Goal: Task Accomplishment & Management: Manage account settings

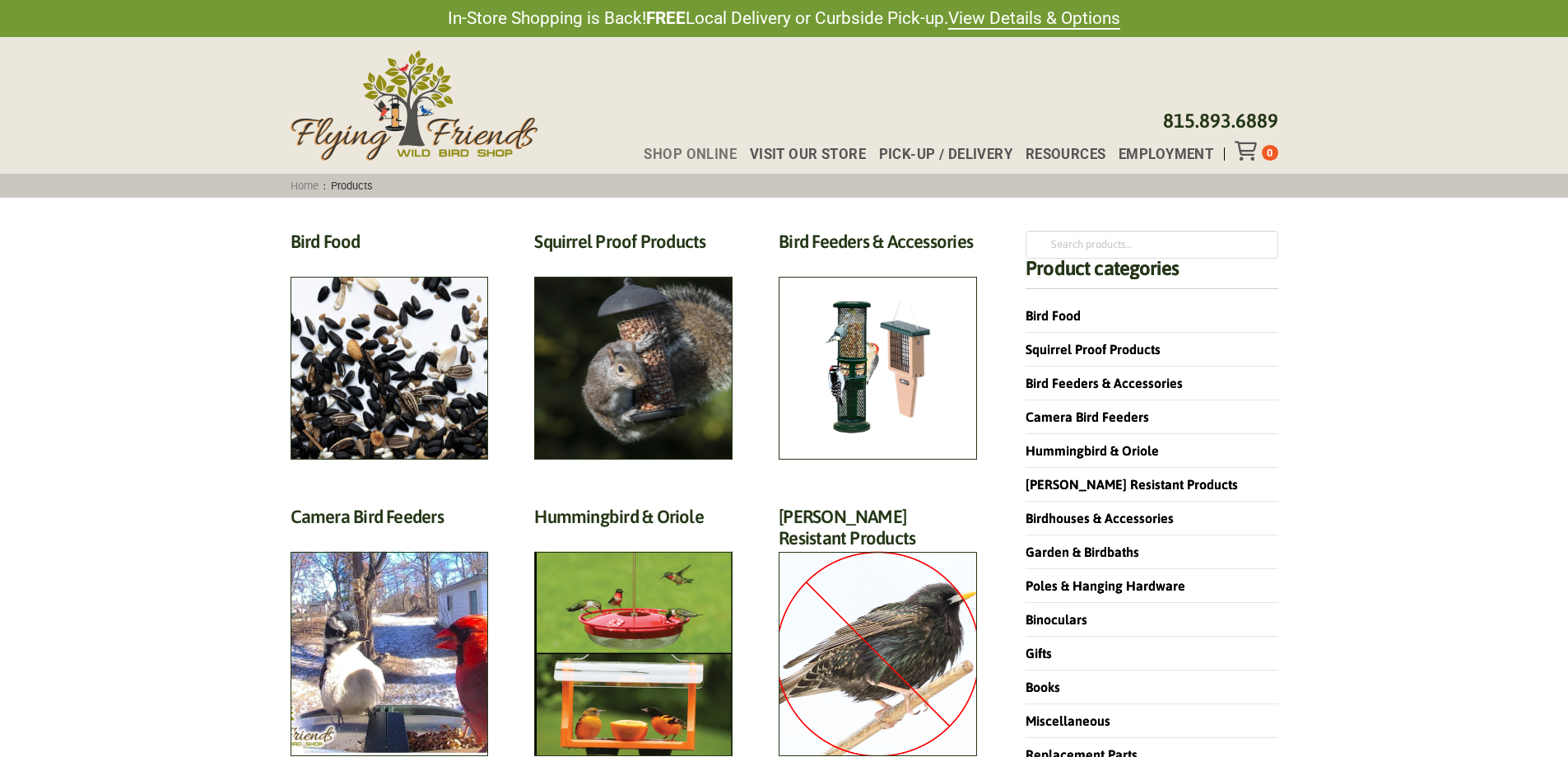
click at [1251, 150] on icon "Toggle Off Canvas Content" at bounding box center [1245, 150] width 20 height 20
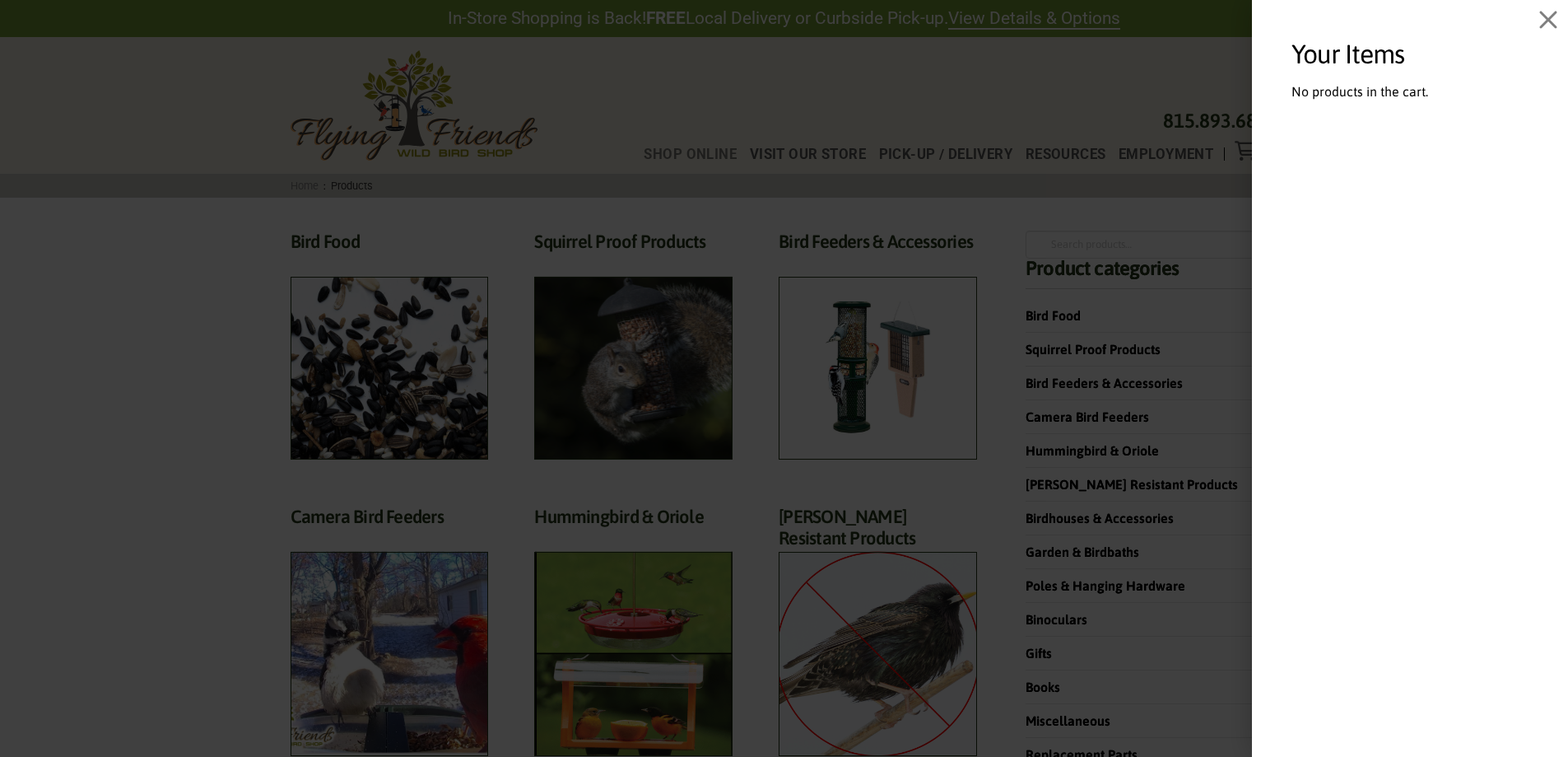
click at [1214, 206] on span "Off Canvas" at bounding box center [784, 378] width 1568 height 757
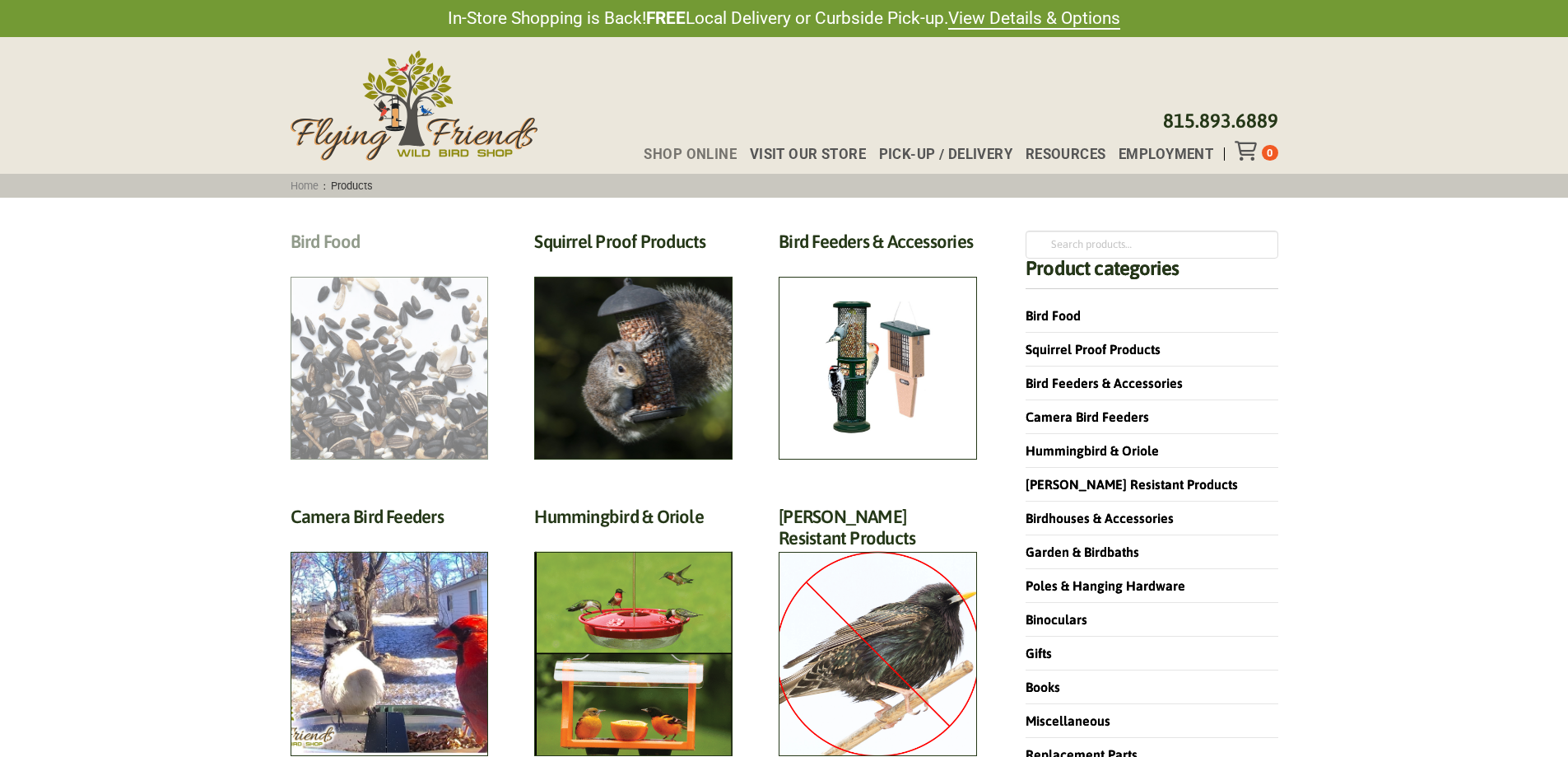
click at [429, 261] on h2 "Bird Food (70)" at bounding box center [389, 246] width 199 height 31
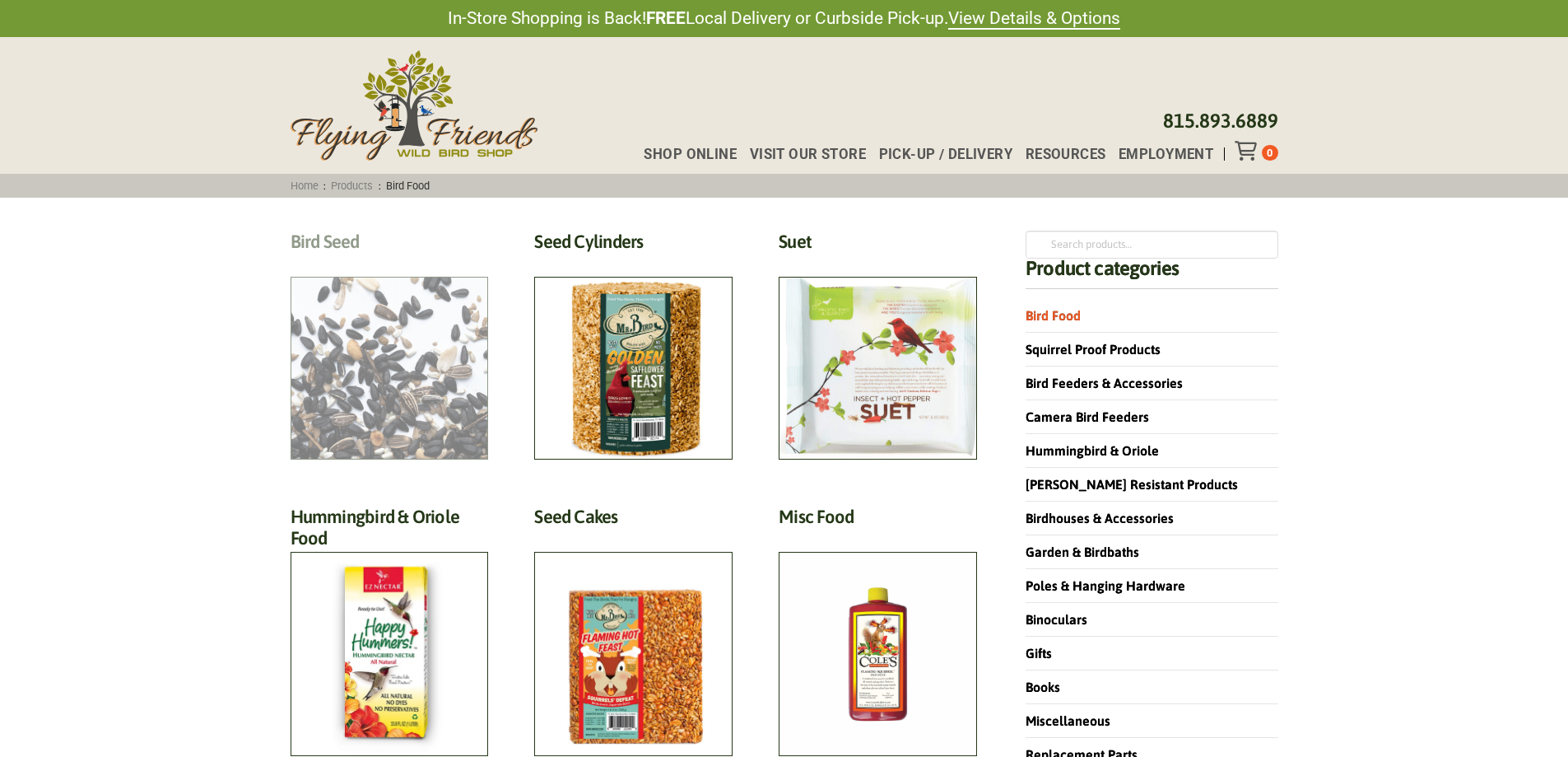
click at [399, 261] on h2 "Bird Seed (30)" at bounding box center [389, 246] width 199 height 31
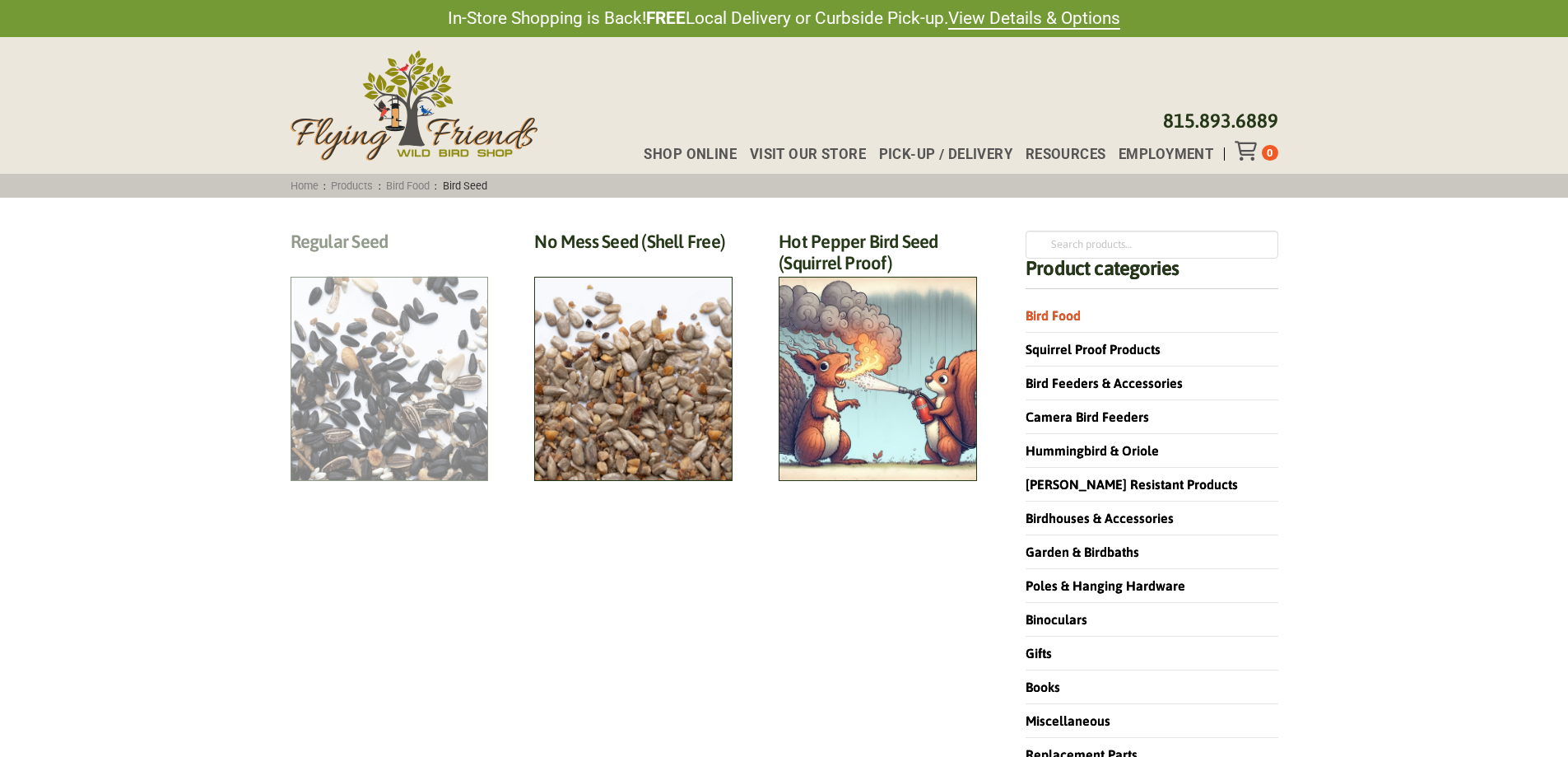
click at [431, 261] on h2 "Regular Seed (18)" at bounding box center [389, 246] width 199 height 31
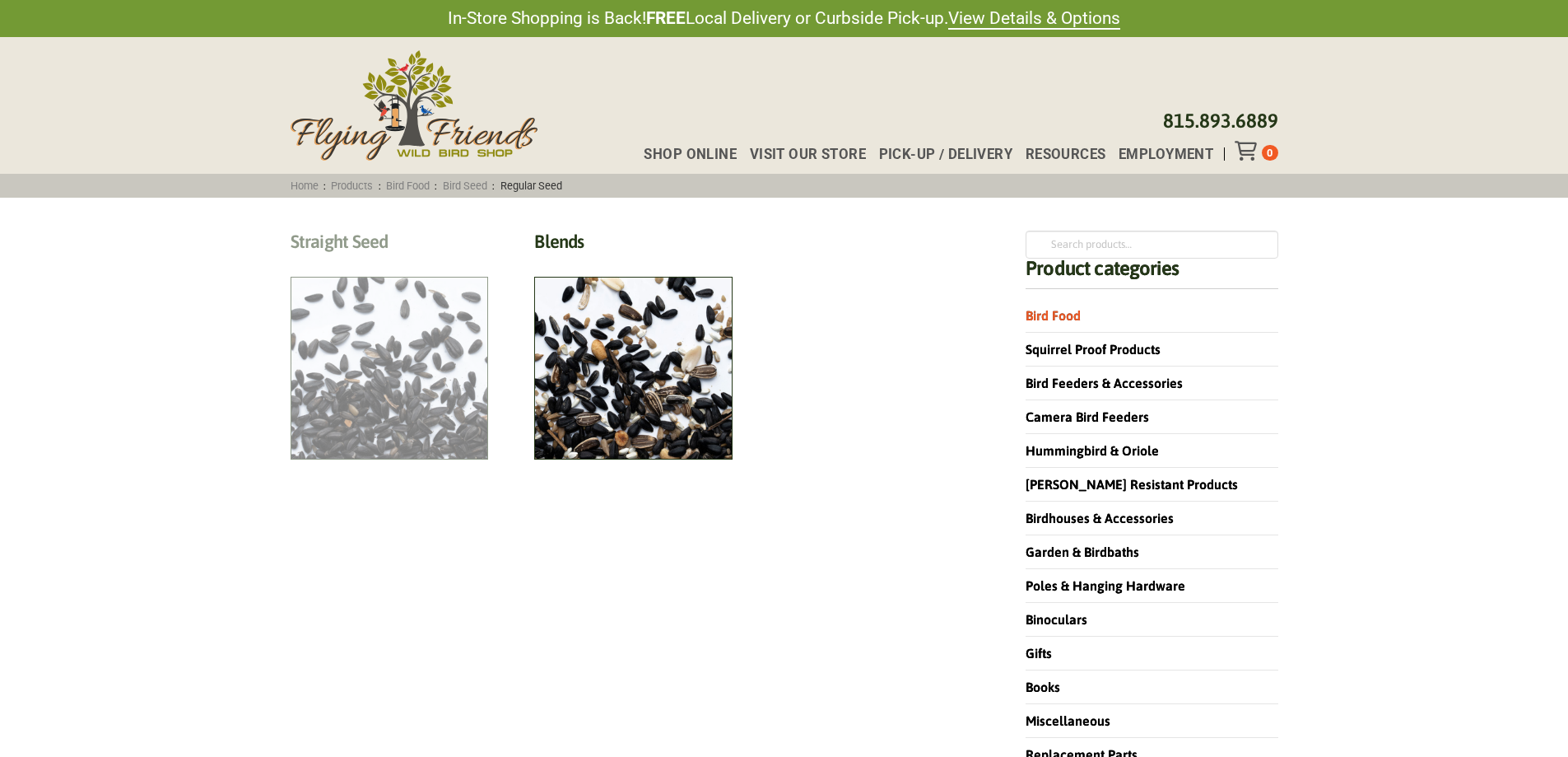
click at [418, 261] on h2 "Straight Seed (12)" at bounding box center [389, 246] width 199 height 31
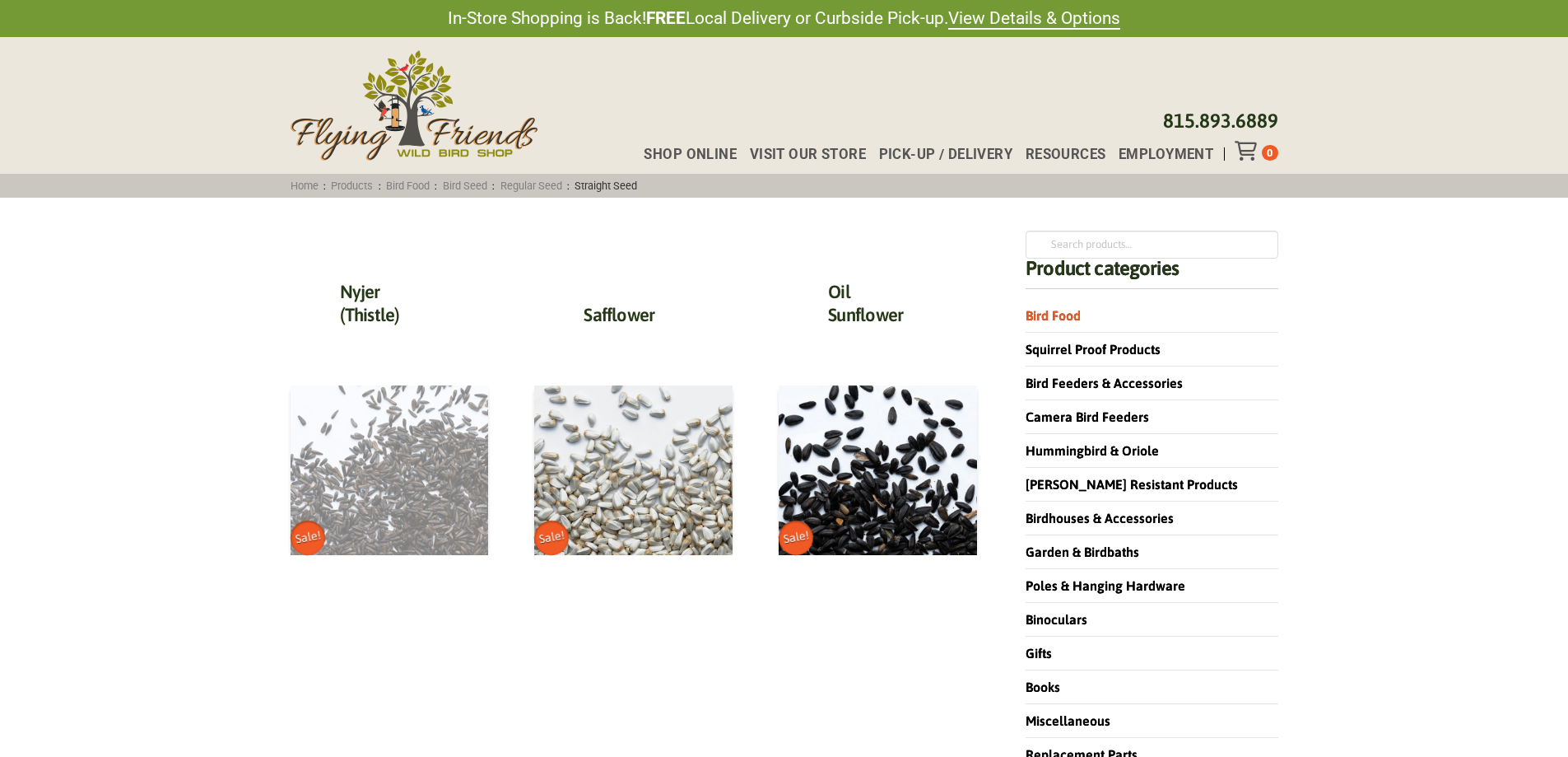
click at [415, 431] on img at bounding box center [389, 470] width 199 height 170
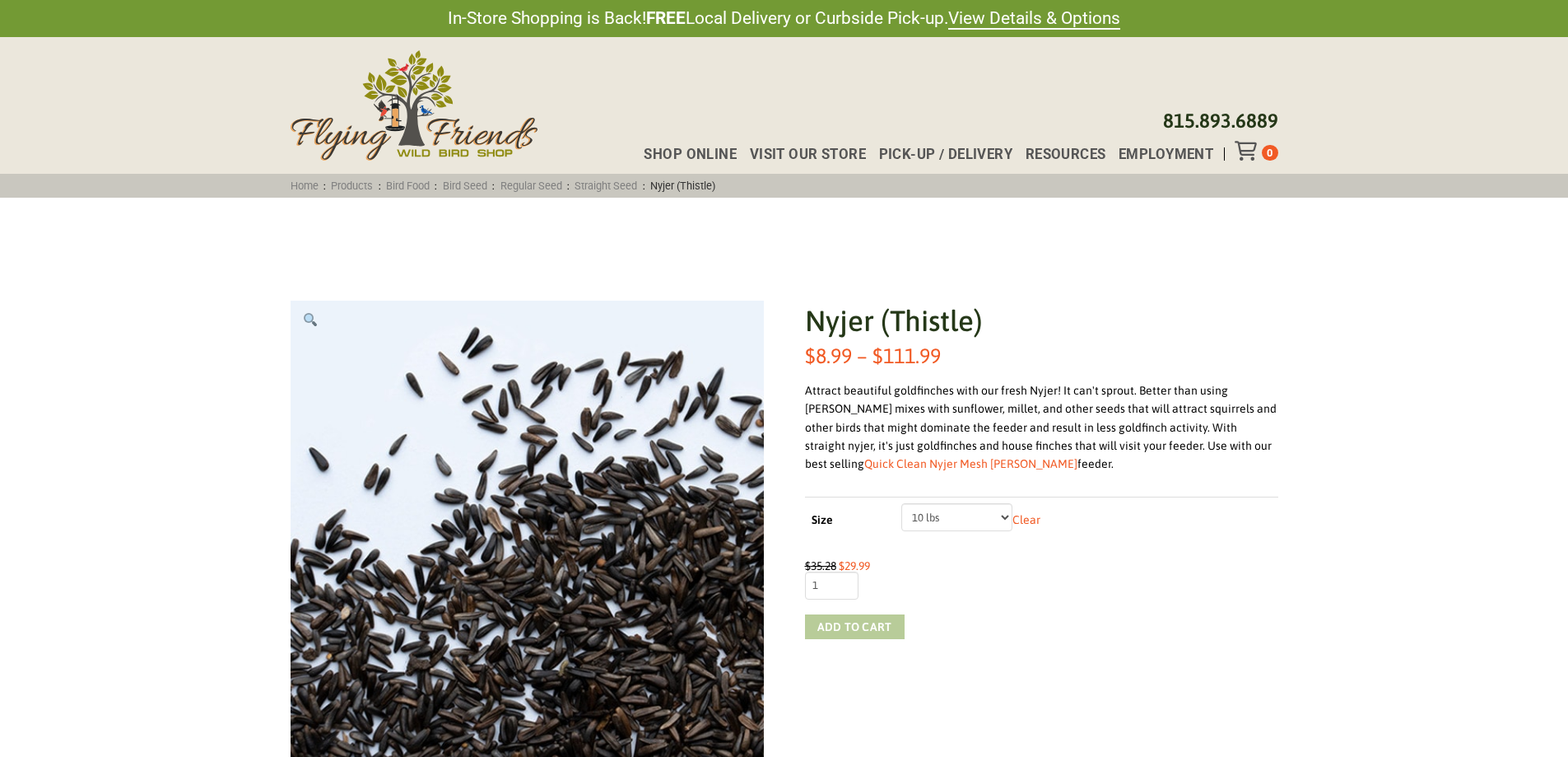
click at [812, 625] on button "Add to cart" at bounding box center [855, 627] width 100 height 25
click at [1247, 153] on icon "Toggle Off Canvas Content" at bounding box center [1245, 150] width 20 height 20
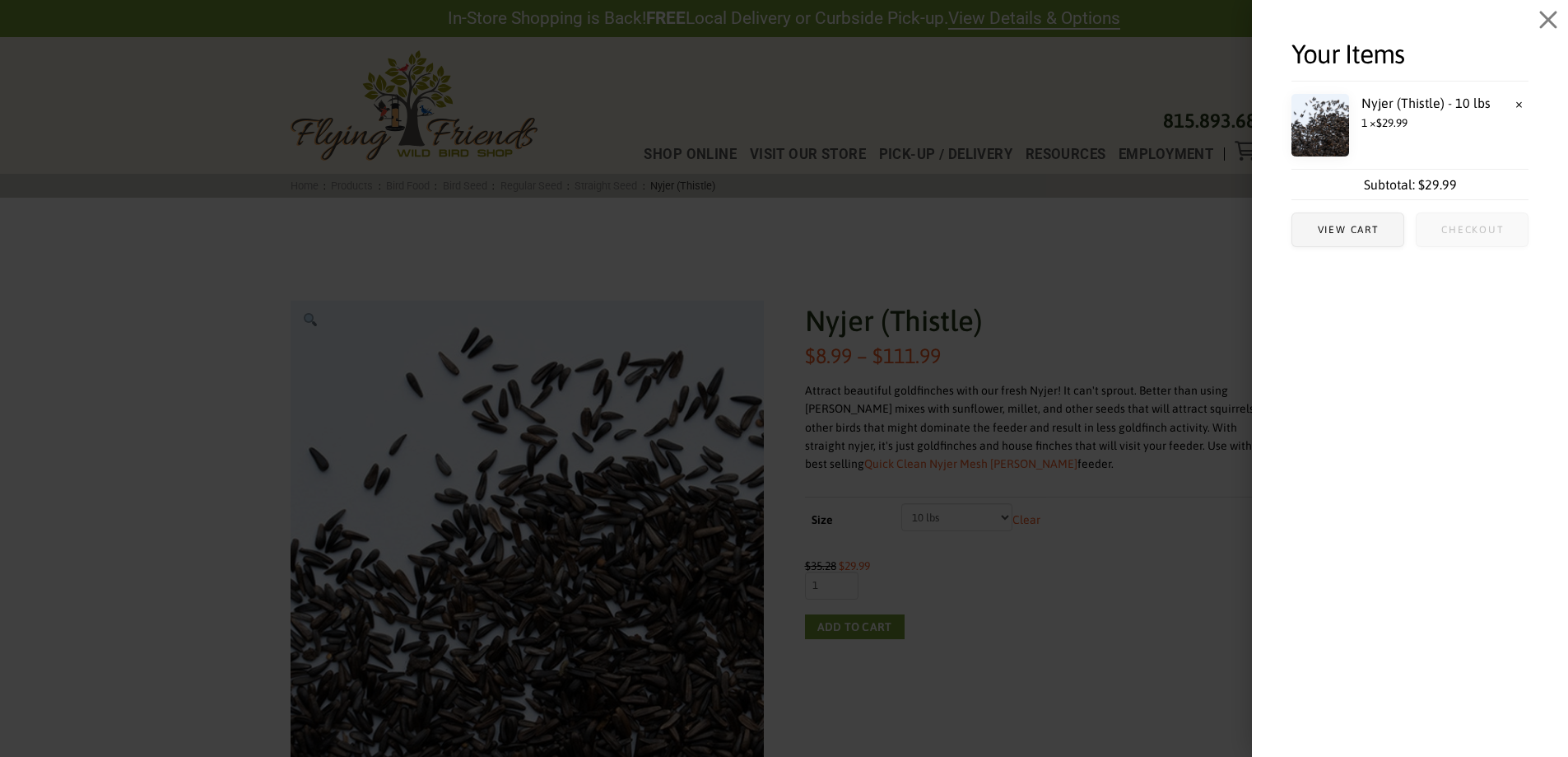
click at [1470, 229] on span "Checkout" at bounding box center [1472, 230] width 62 height 10
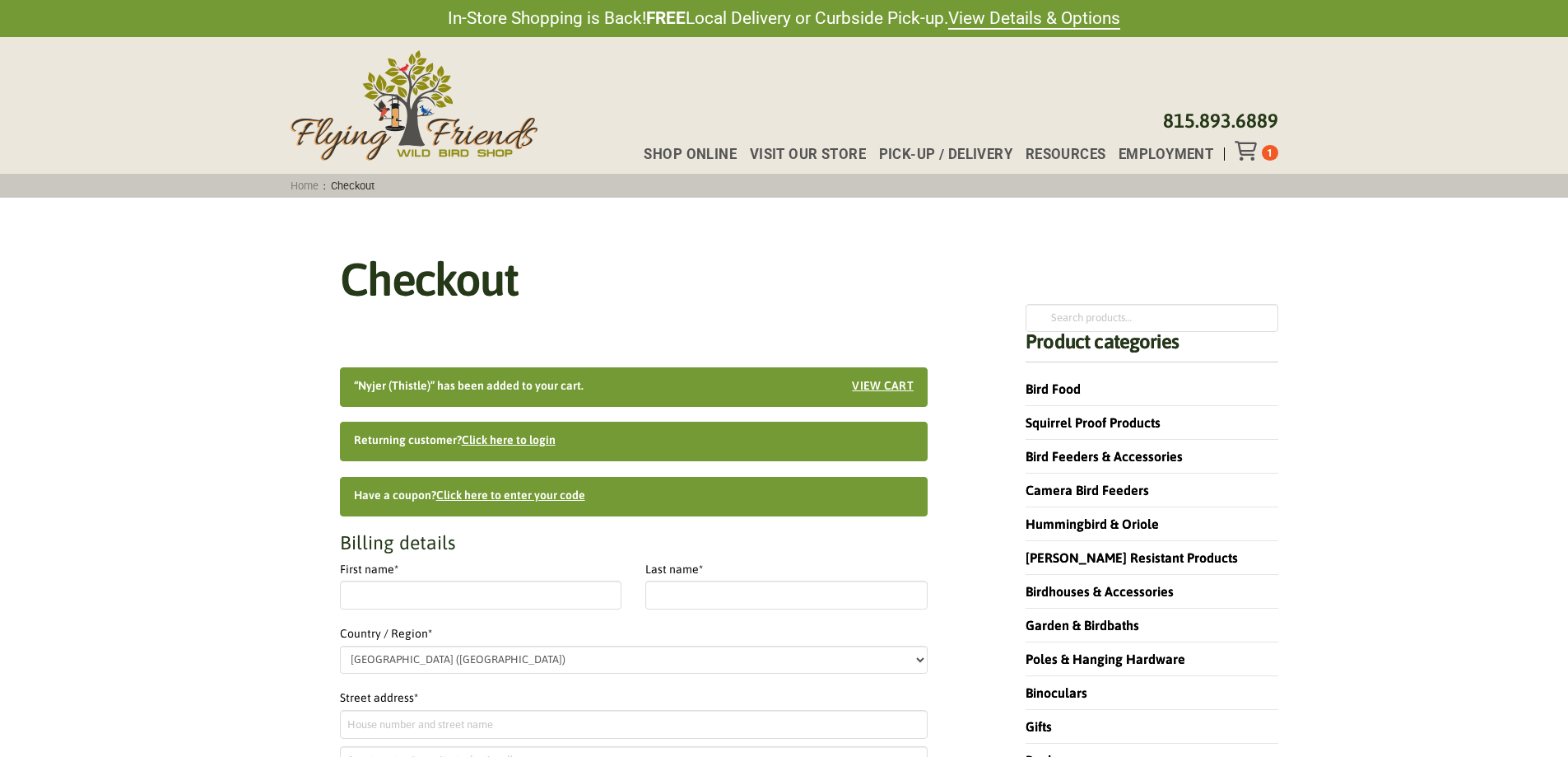
select select "IL"
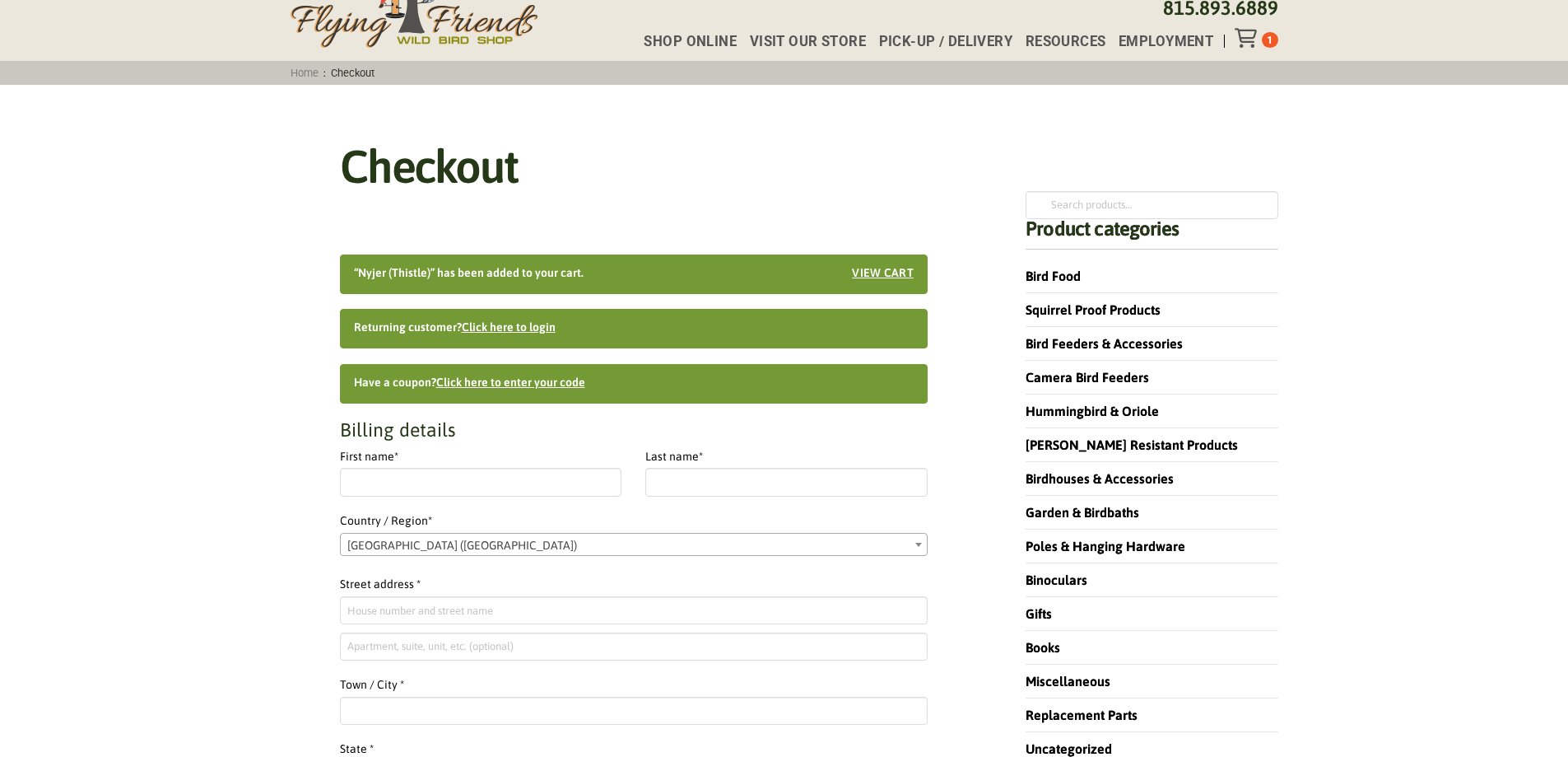
scroll to position [83, 0]
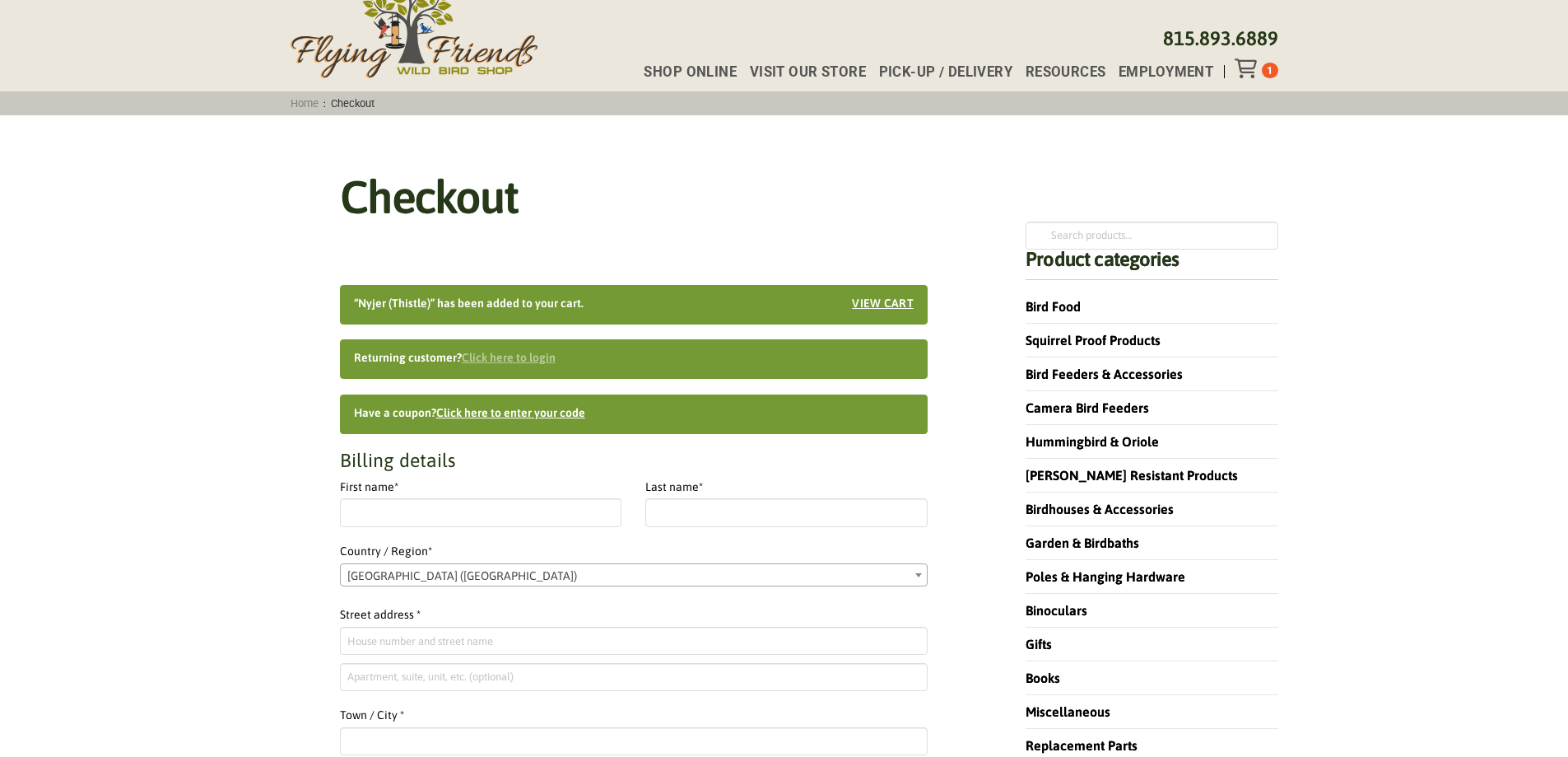
type input "erich"
click at [506, 356] on link "Click here to login" at bounding box center [509, 356] width 94 height 13
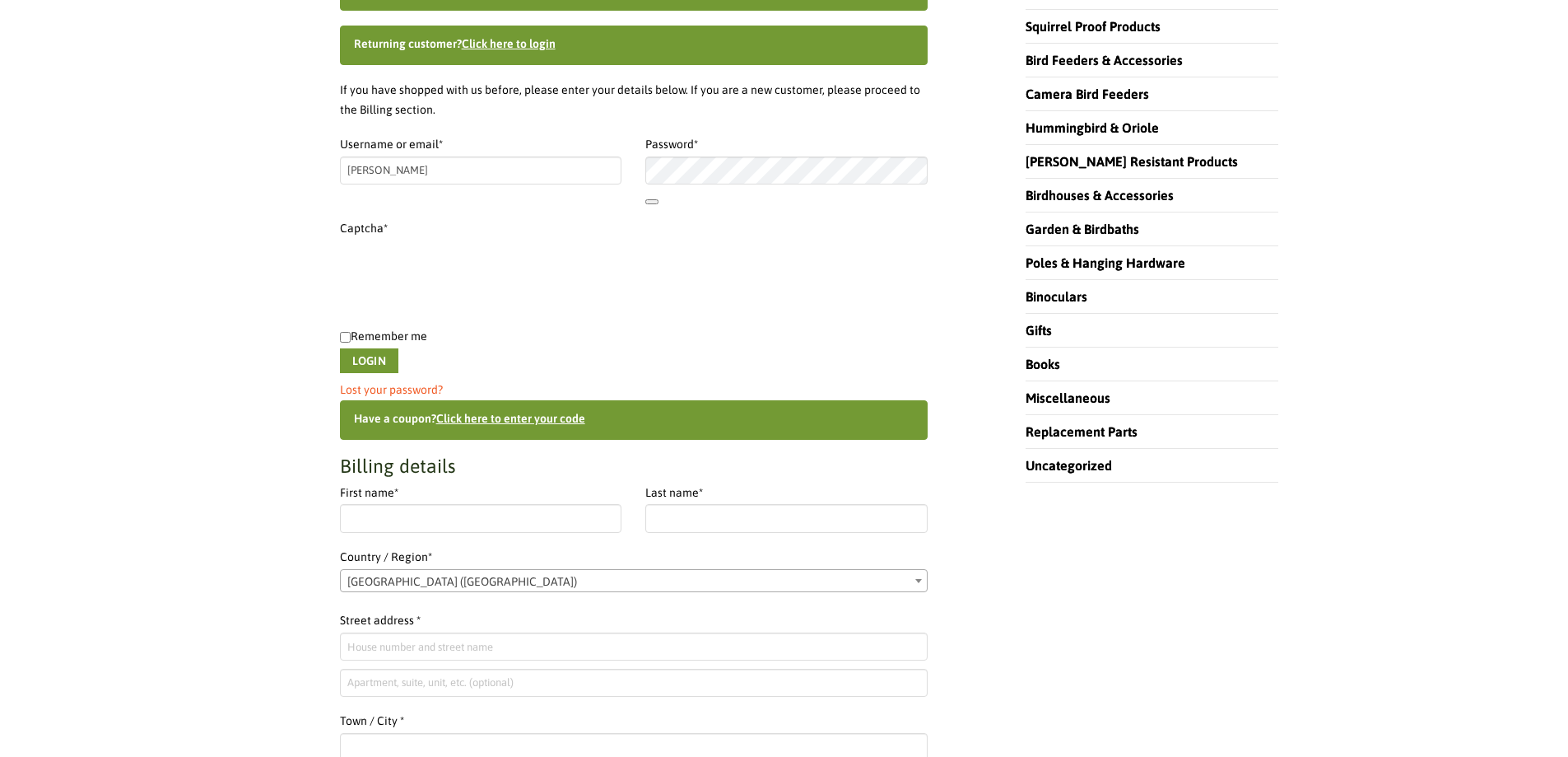
scroll to position [353, 0]
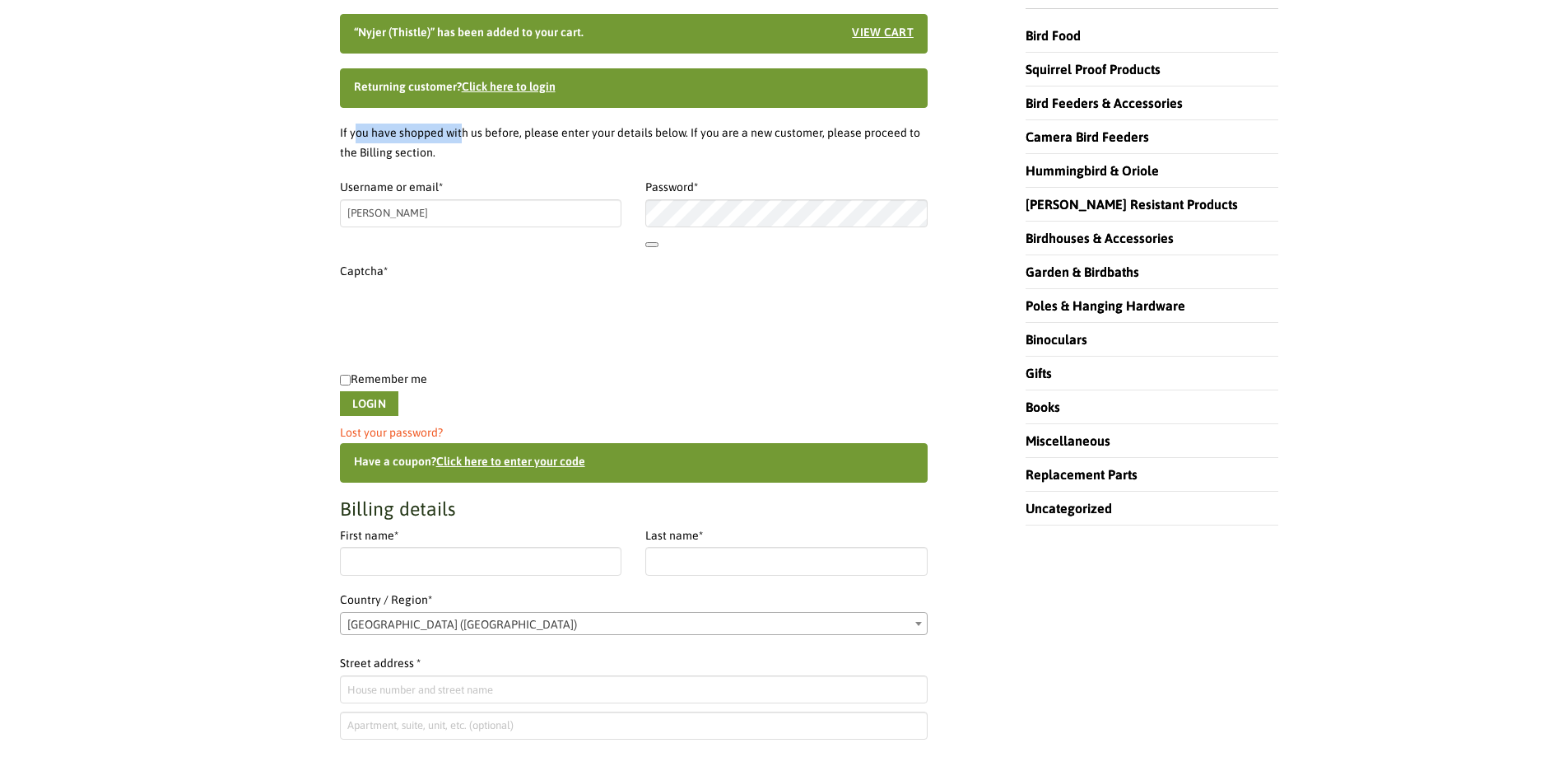
drag, startPoint x: 354, startPoint y: 131, endPoint x: 467, endPoint y: 136, distance: 113.1
click at [467, 136] on p "If you have shopped with us before, please enter your details below. If you are…" at bounding box center [634, 143] width 588 height 39
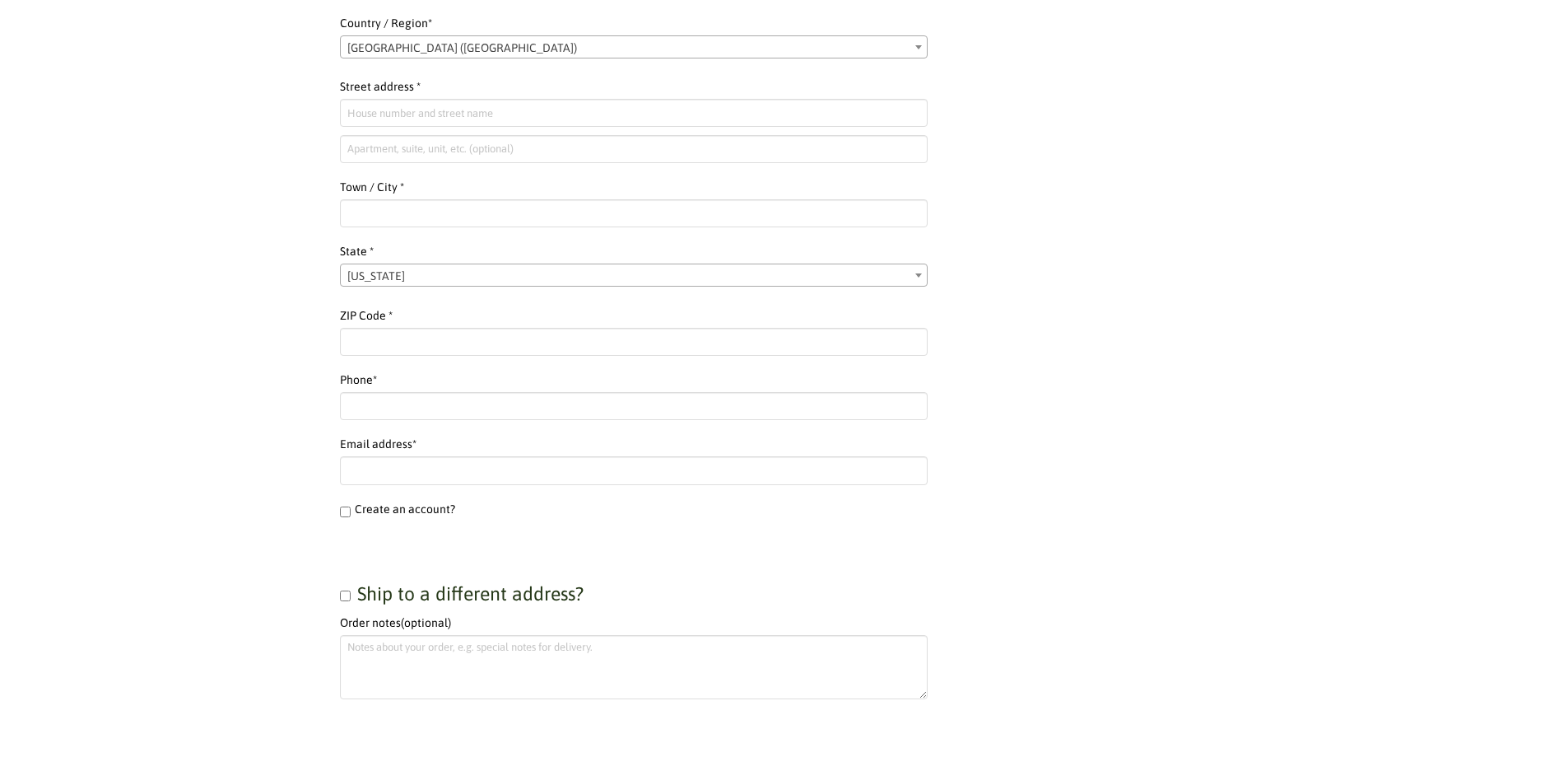
scroll to position [518, 0]
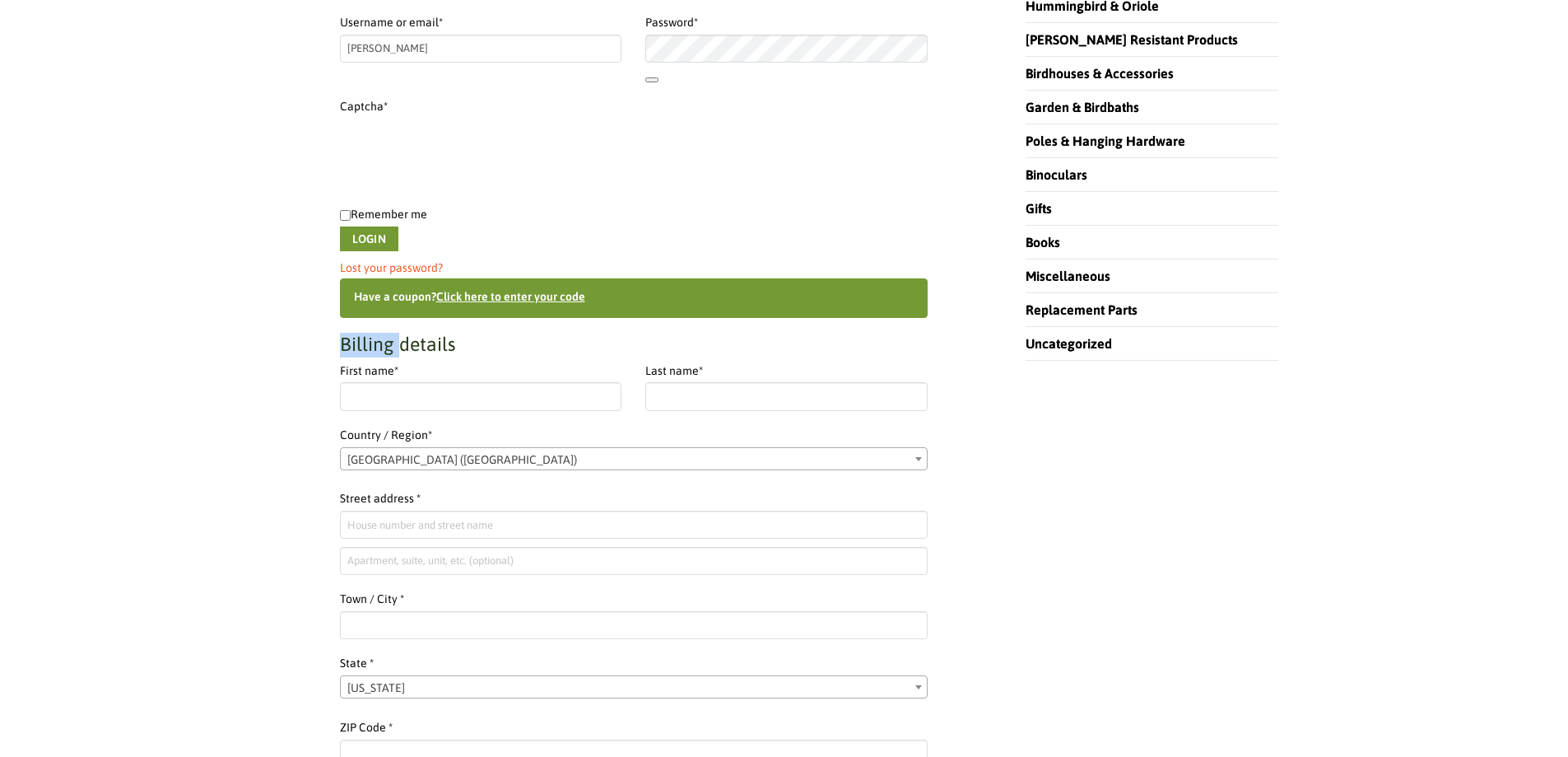
drag, startPoint x: 366, startPoint y: 346, endPoint x: 420, endPoint y: 355, distance: 54.7
click at [439, 359] on div "Billing details First name * Last name * Country / Region * Select a country / …" at bounding box center [634, 621] width 588 height 578
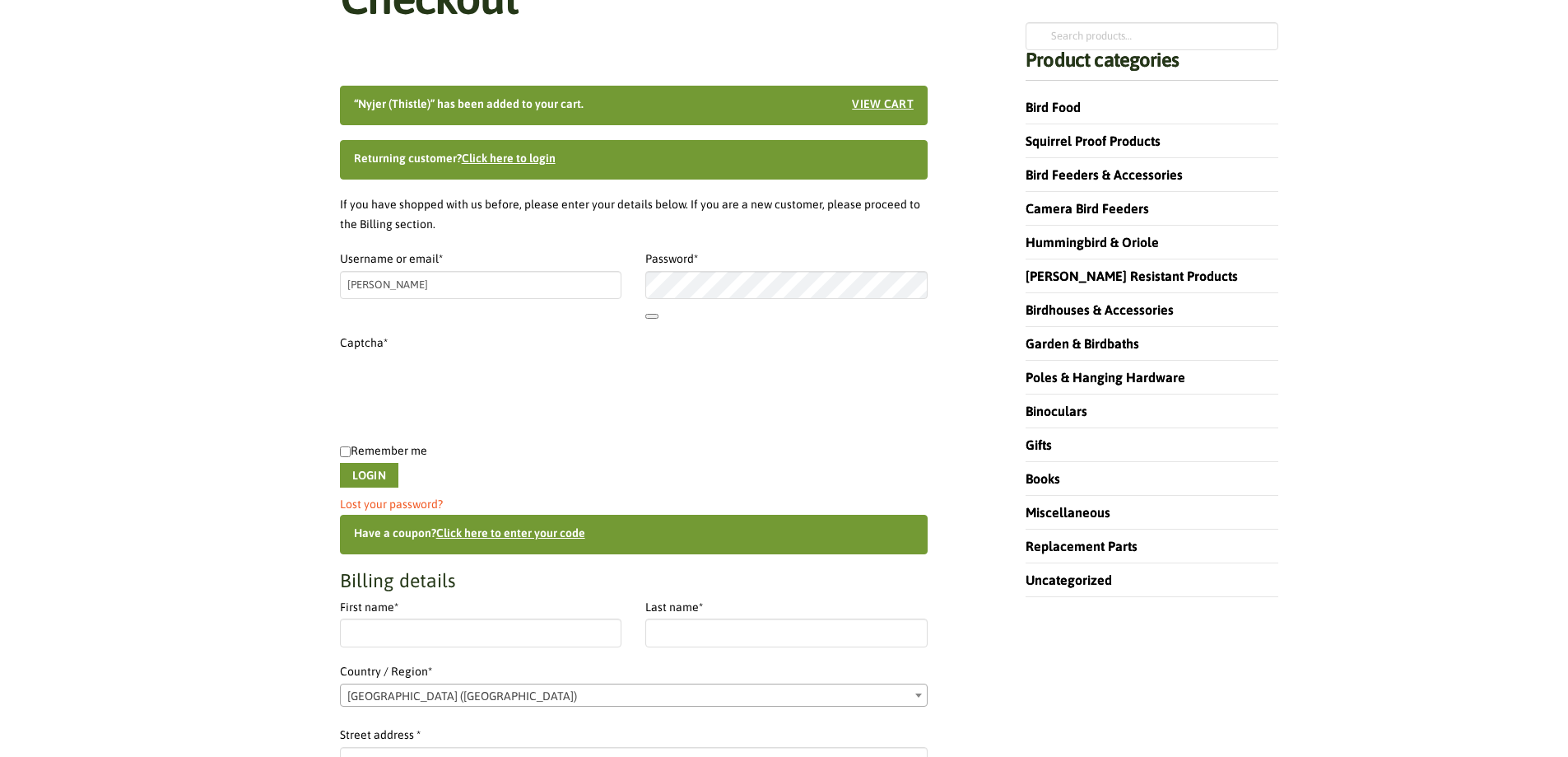
scroll to position [271, 0]
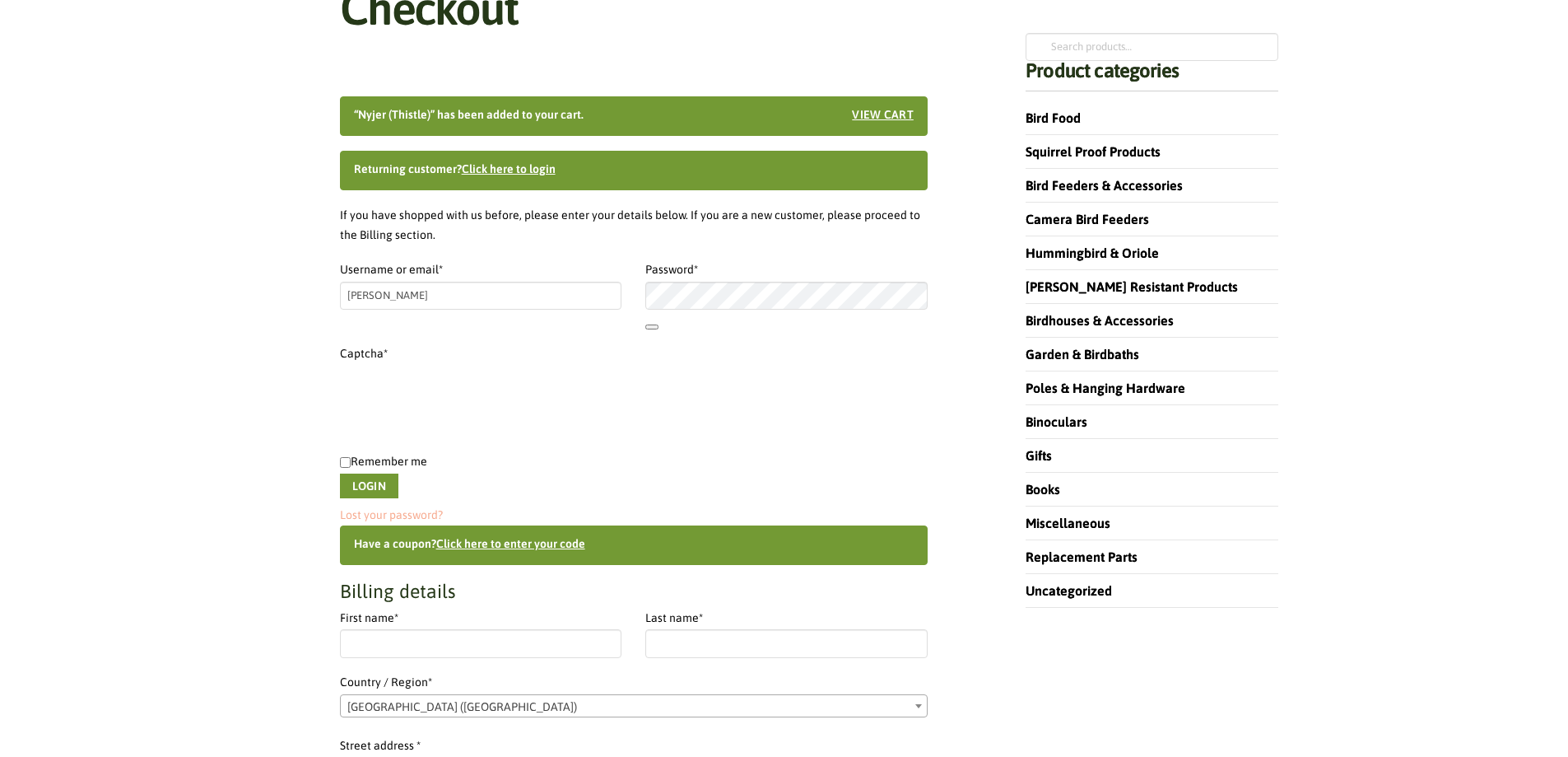
click at [416, 517] on link "Lost your password?" at bounding box center [391, 514] width 103 height 13
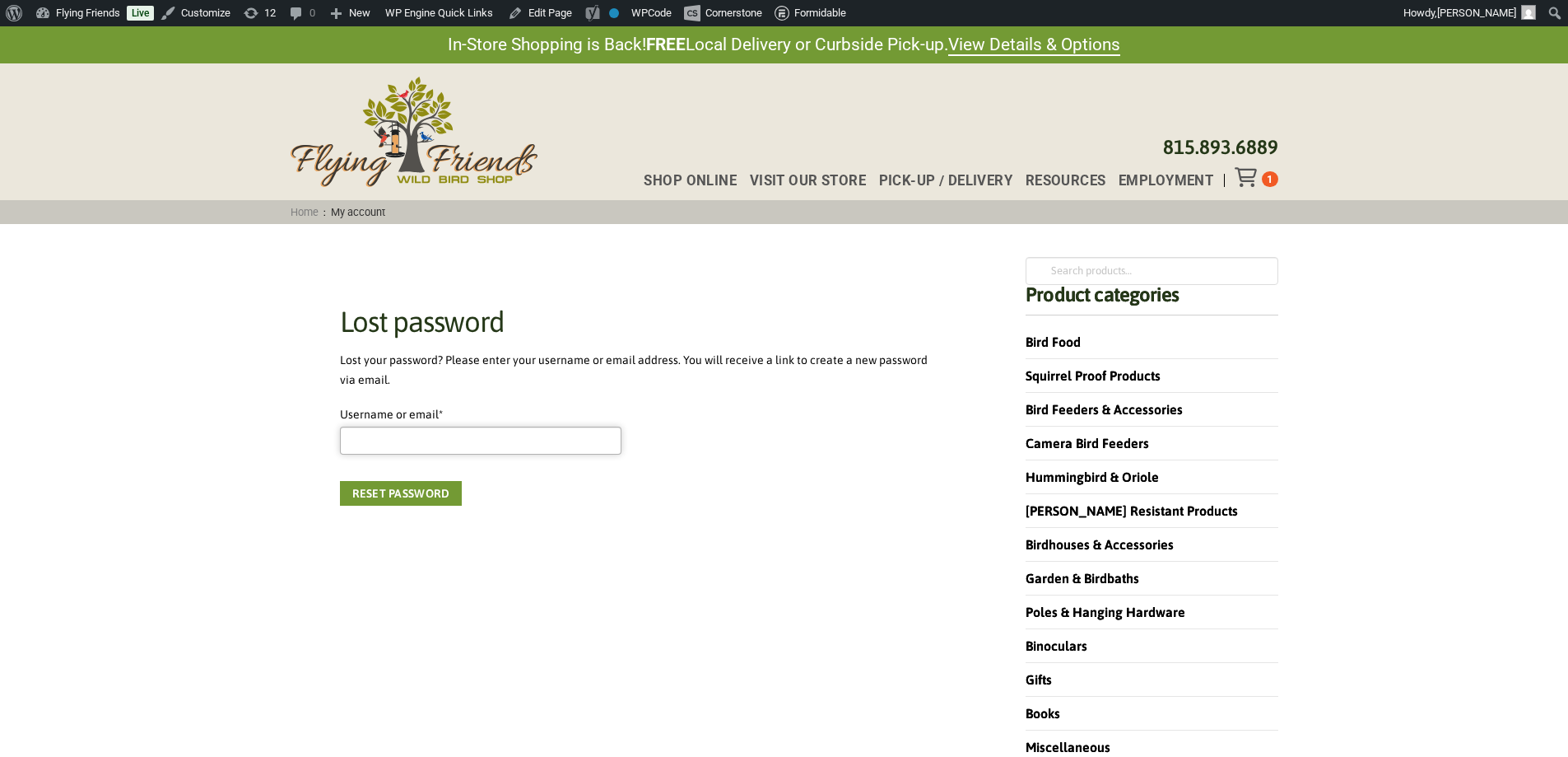
drag, startPoint x: 406, startPoint y: 434, endPoint x: 356, endPoint y: 444, distance: 51.0
click at [406, 436] on input "Username or email * Required" at bounding box center [481, 440] width 282 height 28
click at [354, 413] on label "Username or email * Required" at bounding box center [481, 414] width 282 height 20
click at [354, 426] on input "Username or email * Required" at bounding box center [481, 440] width 282 height 28
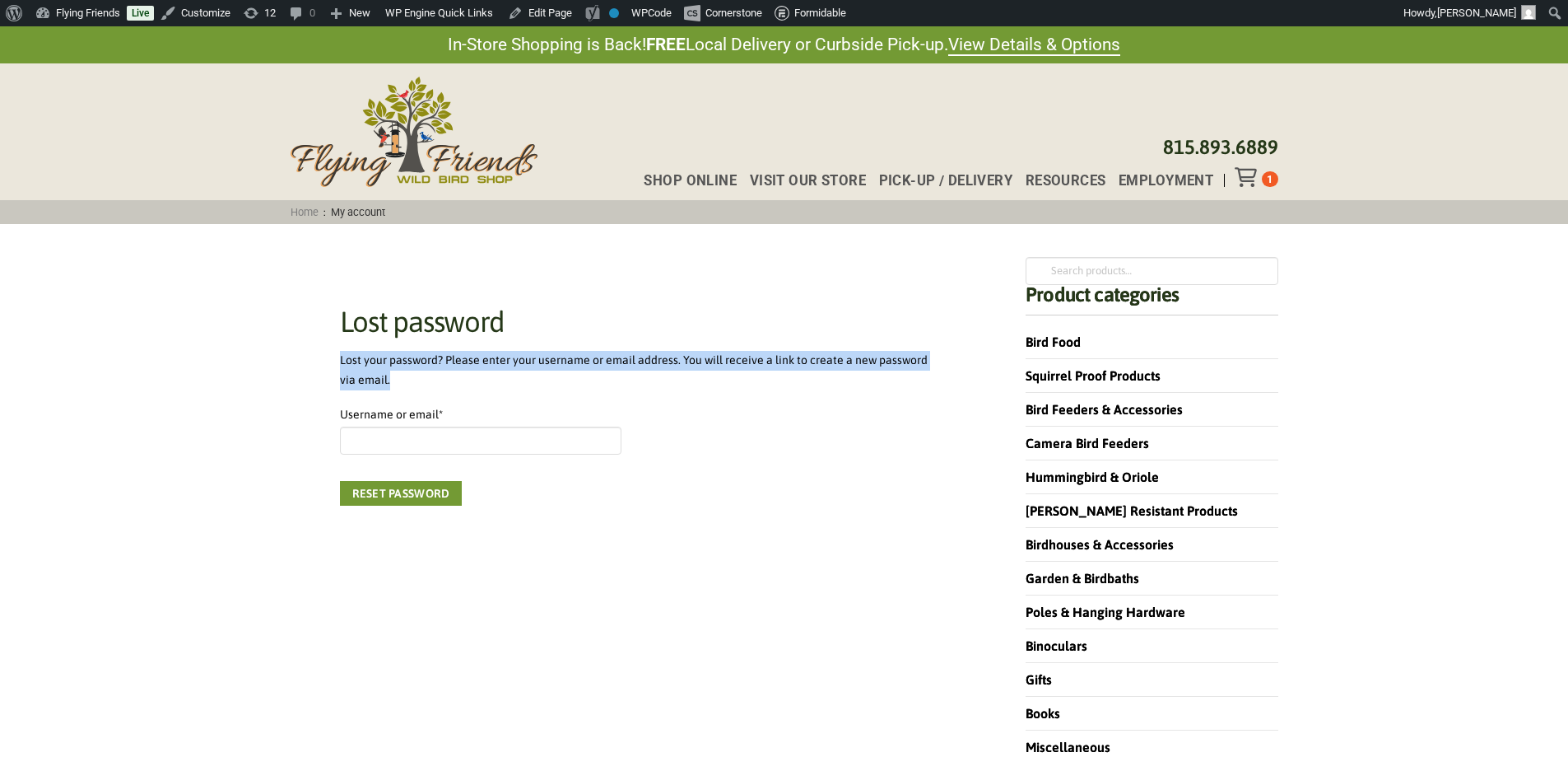
drag, startPoint x: 390, startPoint y: 383, endPoint x: 331, endPoint y: 370, distance: 60.4
click at [331, 370] on div "Lost password Lost your password? Please enter your username or email address. …" at bounding box center [634, 406] width 687 height 299
click at [397, 361] on p "Lost your password? Please enter your username or email address. You will recei…" at bounding box center [634, 370] width 588 height 39
drag, startPoint x: 403, startPoint y: 380, endPoint x: 342, endPoint y: 361, distance: 63.9
click at [342, 361] on p "Lost your password? Please enter your username or email address. You will recei…" at bounding box center [634, 370] width 588 height 39
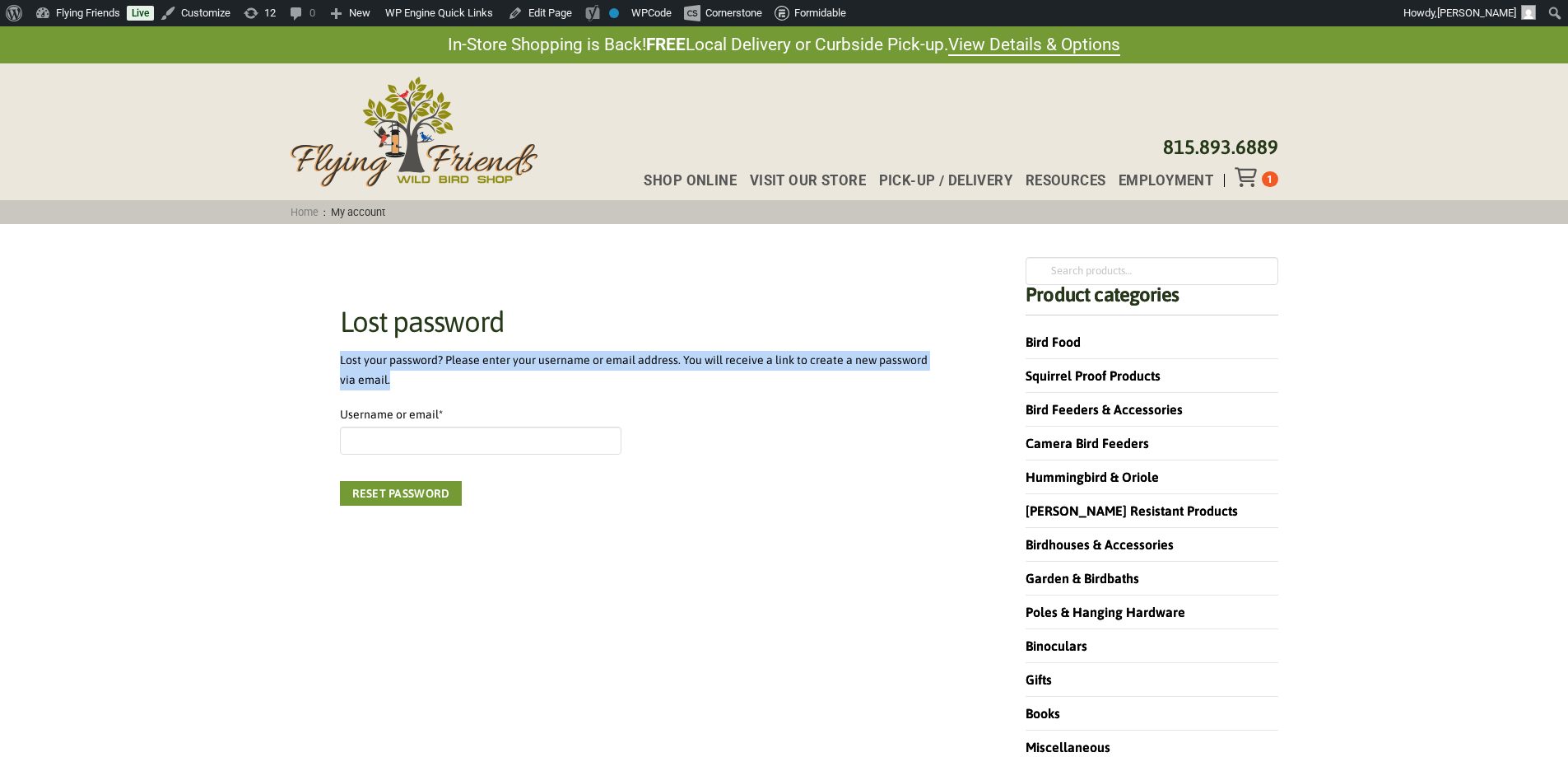
click at [431, 365] on p "Lost your password? Please enter your username or email address. You will recei…" at bounding box center [634, 370] width 588 height 39
click at [935, 378] on div "Lost password Lost your password? Please enter your username or email address. …" at bounding box center [634, 406] width 687 height 299
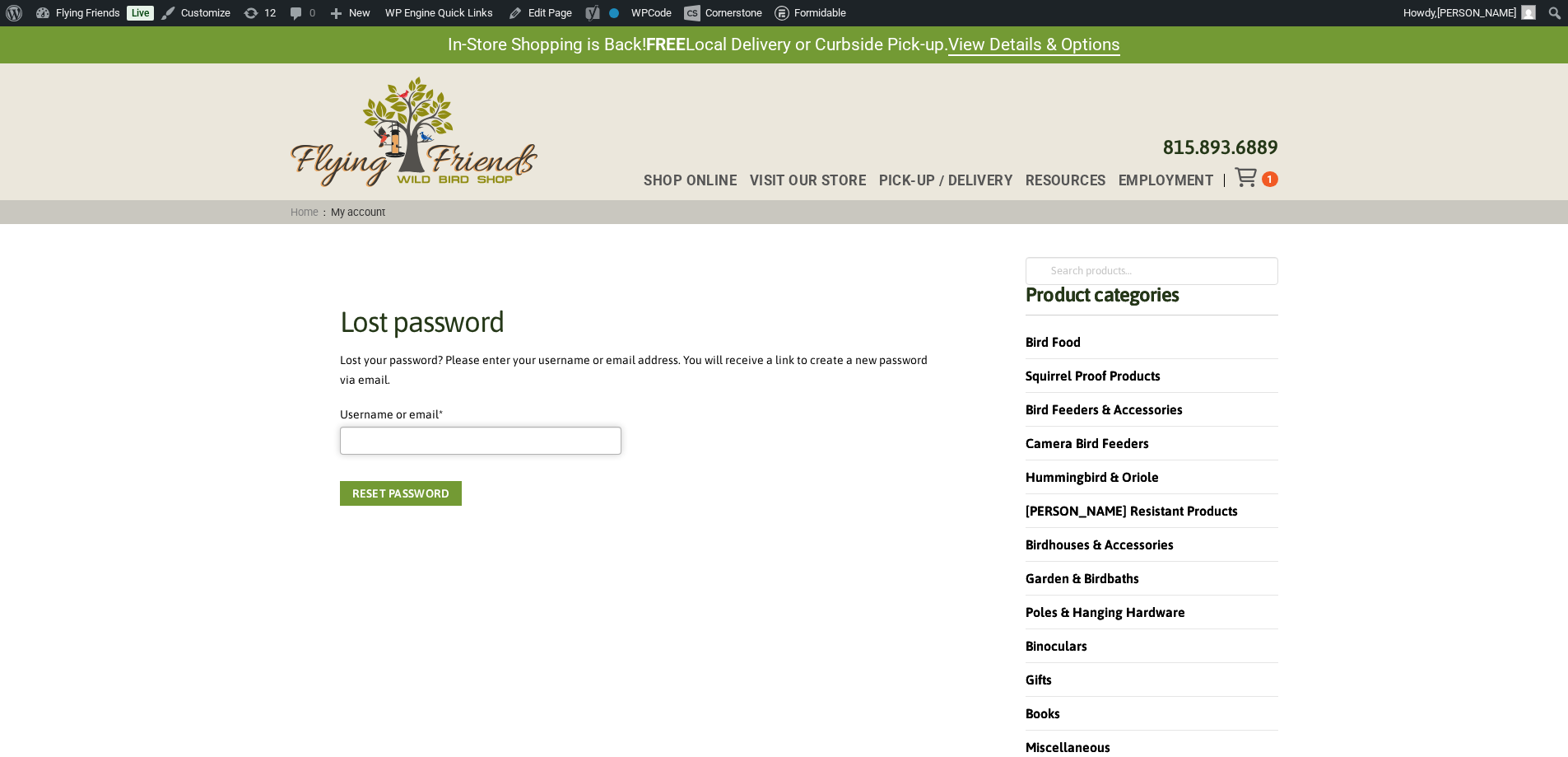
click at [455, 447] on input "Username or email * Required" at bounding box center [481, 440] width 282 height 28
paste input "vickijohnson5586@yahoo.com"
type input "vickijohnson5586@yahoo.com"
click at [639, 484] on p "Reset password" at bounding box center [634, 493] width 588 height 25
click at [422, 495] on button "Reset password" at bounding box center [401, 493] width 123 height 25
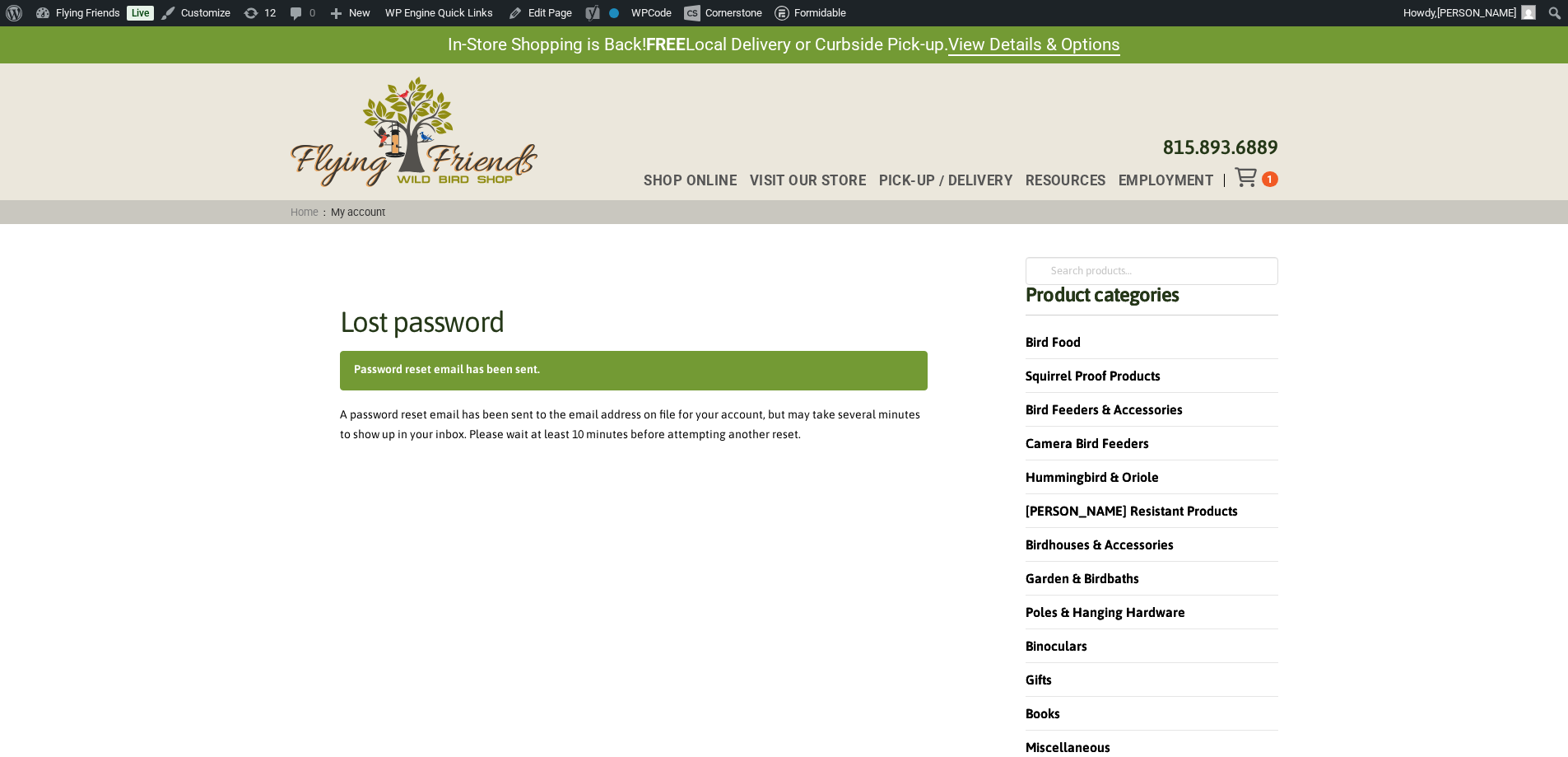
drag, startPoint x: 378, startPoint y: 366, endPoint x: 516, endPoint y: 364, distance: 138.0
click at [516, 364] on div "Password reset email has been sent." at bounding box center [634, 370] width 588 height 39
click at [542, 378] on div "Password reset email has been sent." at bounding box center [634, 370] width 588 height 39
drag, startPoint x: 467, startPoint y: 369, endPoint x: 557, endPoint y: 372, distance: 90.0
click at [557, 372] on div "Password reset email has been sent." at bounding box center [634, 370] width 588 height 39
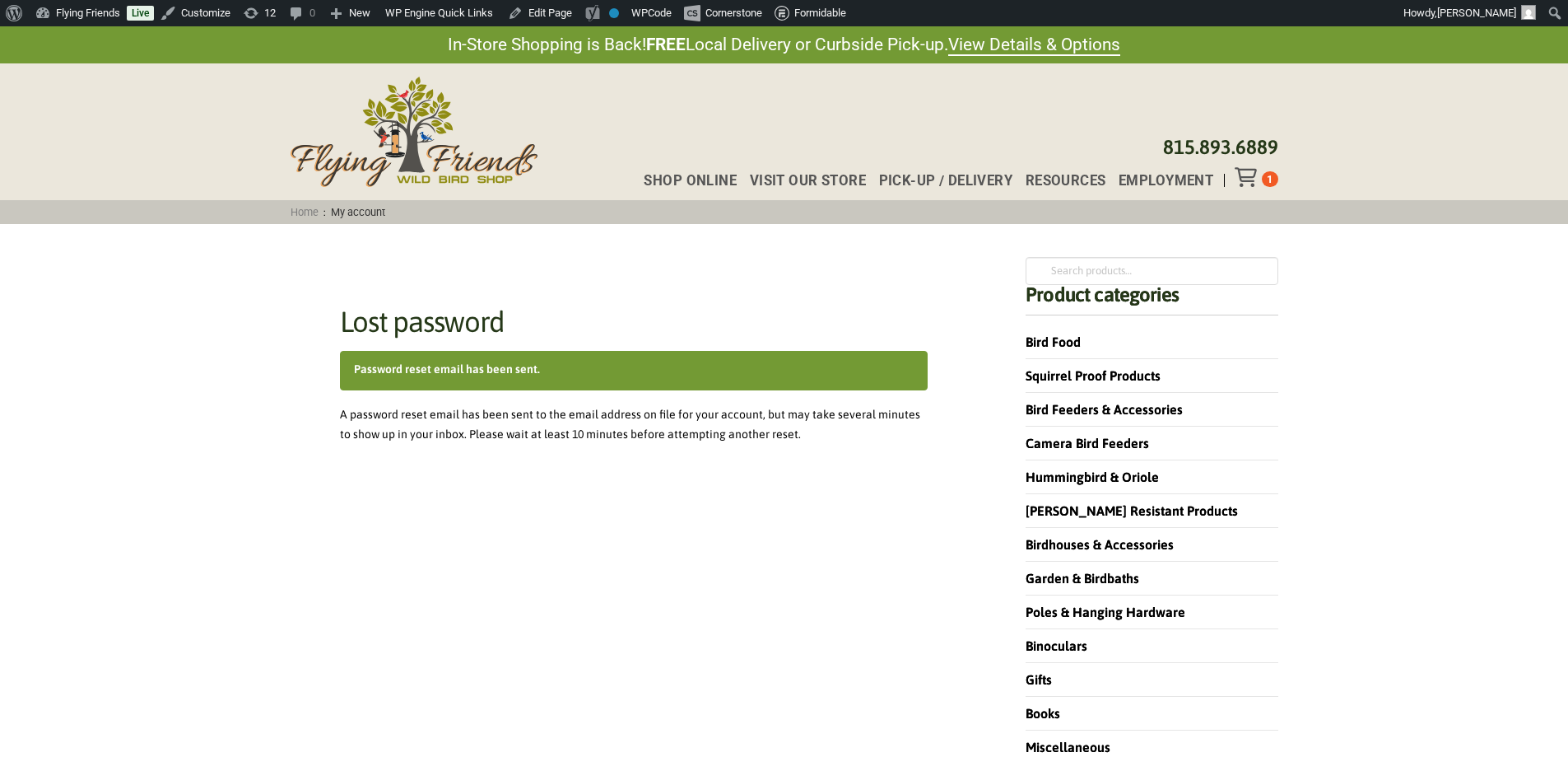
click at [561, 375] on div "Password reset email has been sent." at bounding box center [634, 370] width 588 height 39
drag, startPoint x: 395, startPoint y: 429, endPoint x: 458, endPoint y: 435, distance: 63.3
click at [404, 431] on p "A password reset email has been sent to the email address on file for your acco…" at bounding box center [634, 425] width 588 height 39
click at [459, 433] on p "A password reset email has been sent to the email address on file for your acco…" at bounding box center [634, 425] width 588 height 39
